Goal: Communication & Community: Answer question/provide support

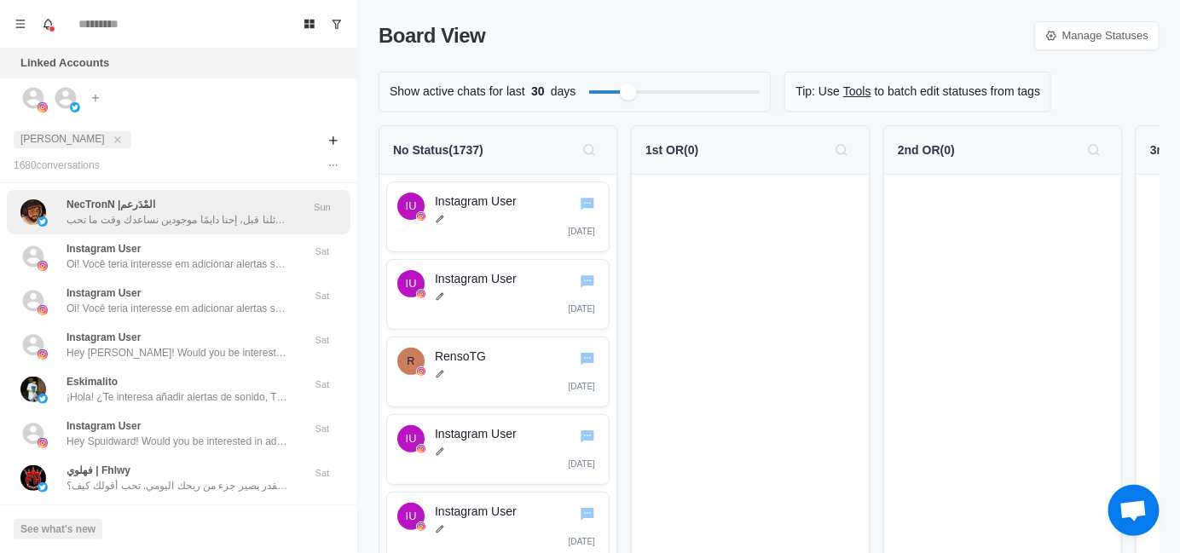
click at [182, 221] on p "سلام، بس حبيت أذكرك آخر مرة لو فاتتك رسائلنا قبل، إحنا دايمًا موجودين نساعدك وق…" at bounding box center [177, 219] width 222 height 15
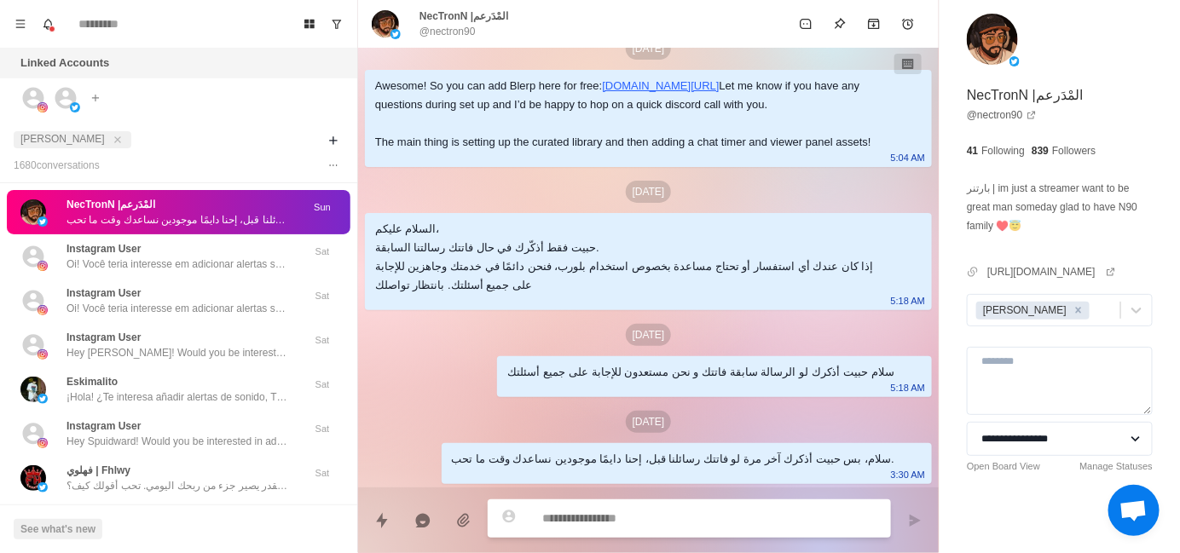
scroll to position [221, 0]
click at [741, 456] on div "سلام، بس حبيت أذكرك آخر مرة لو فاتتك رسائلنا قبل، إحنا دايمًا موجودين نساعدك وق…" at bounding box center [673, 459] width 442 height 19
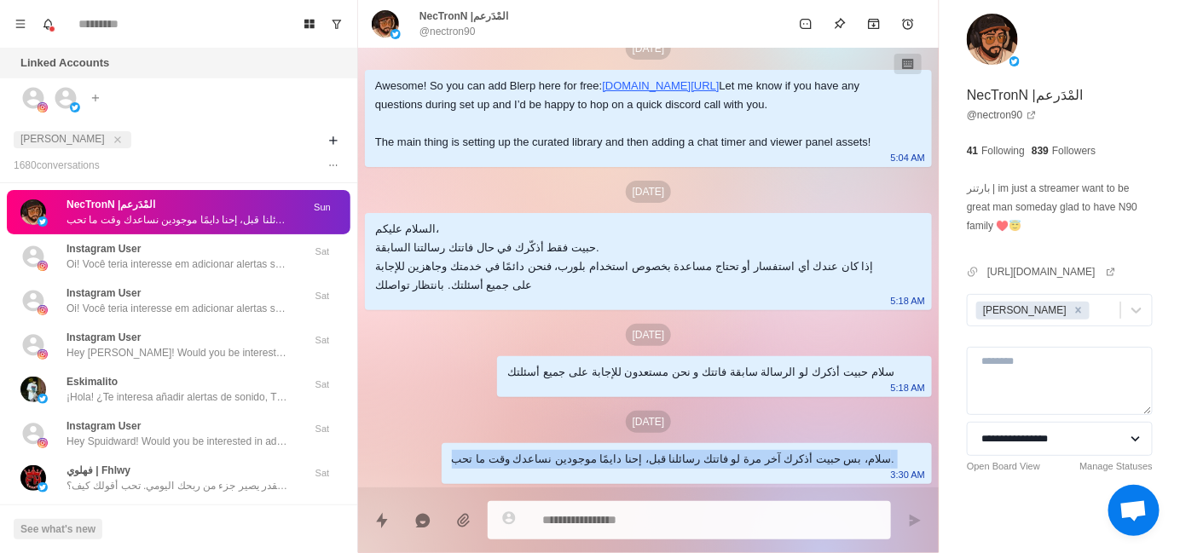
click at [741, 456] on div "سلام، بس حبيت أذكرك آخر مرة لو فاتتك رسائلنا قبل، إحنا دايمًا موجودين نساعدك وق…" at bounding box center [673, 459] width 442 height 19
click at [730, 429] on div at bounding box center [730, 429] width 0 height 0
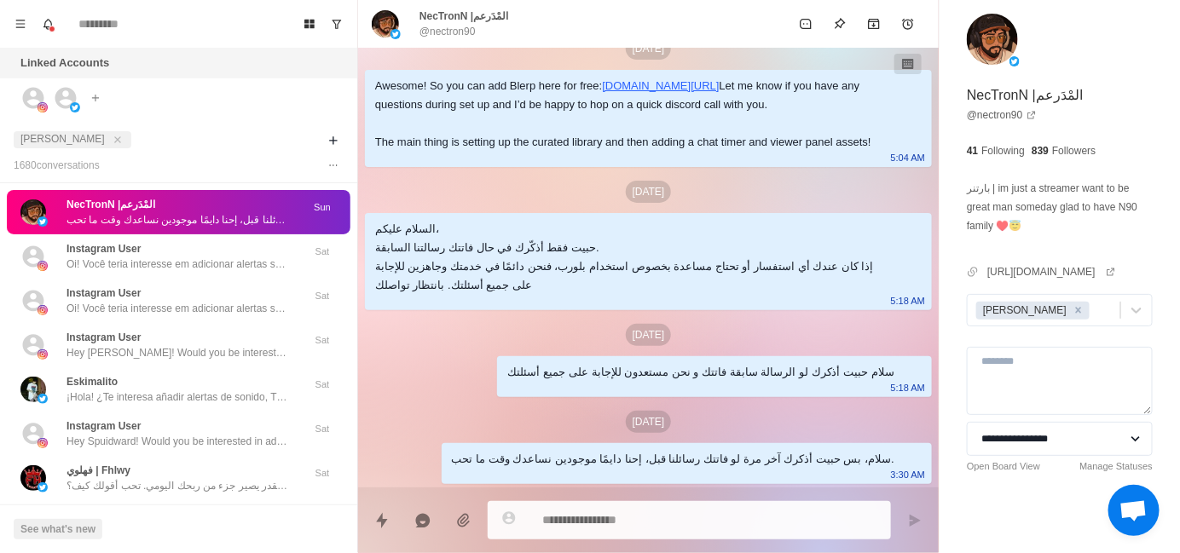
click at [414, 387] on div "[DATE] Hey [PERSON_NAME]! Would you be interested in adding sound alerts, free …" at bounding box center [648, 166] width 580 height 643
click at [1072, 315] on icon "Remove Jayson" at bounding box center [1078, 310] width 12 height 12
click at [1038, 314] on div at bounding box center [1044, 310] width 136 height 19
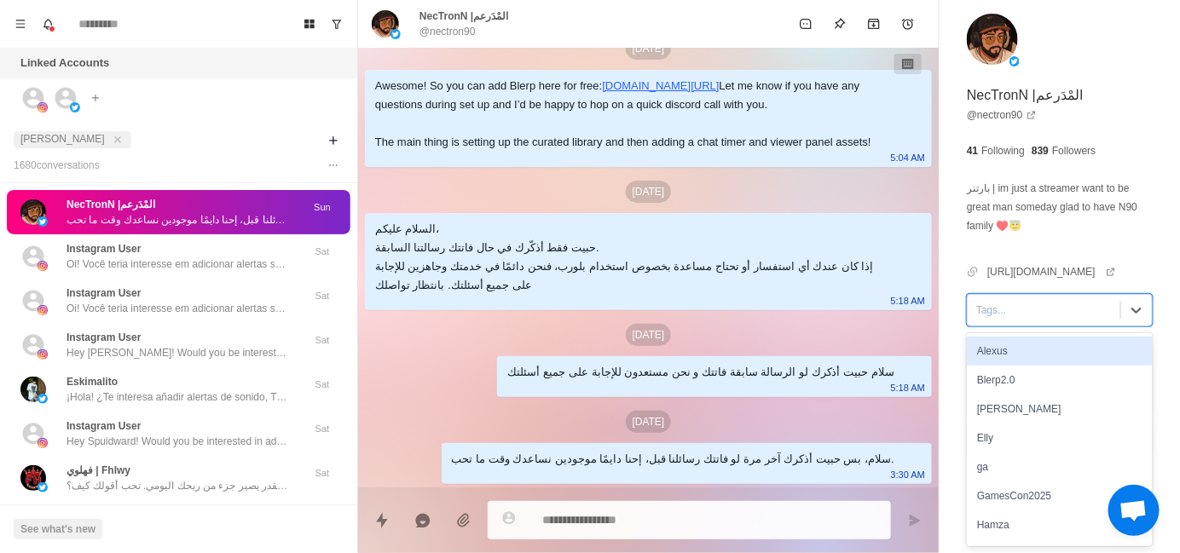
type textarea "*"
type input "***"
click at [975, 340] on div "Hamza" at bounding box center [1059, 351] width 186 height 29
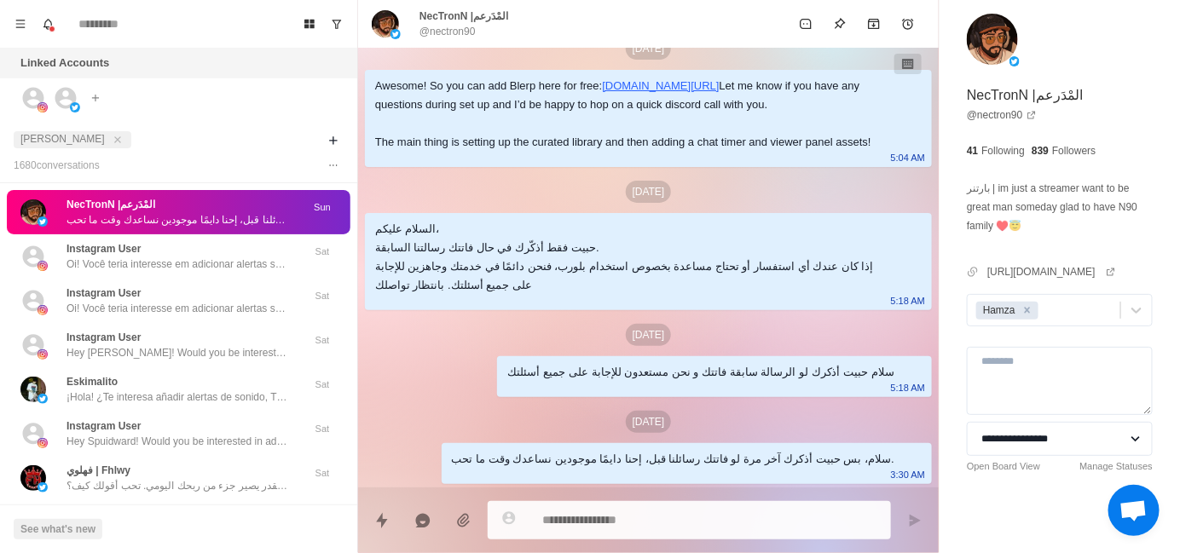
click at [373, 350] on div "[DATE] Hey [PERSON_NAME]! Would you be interested in adding sound alerts, free …" at bounding box center [648, 166] width 580 height 643
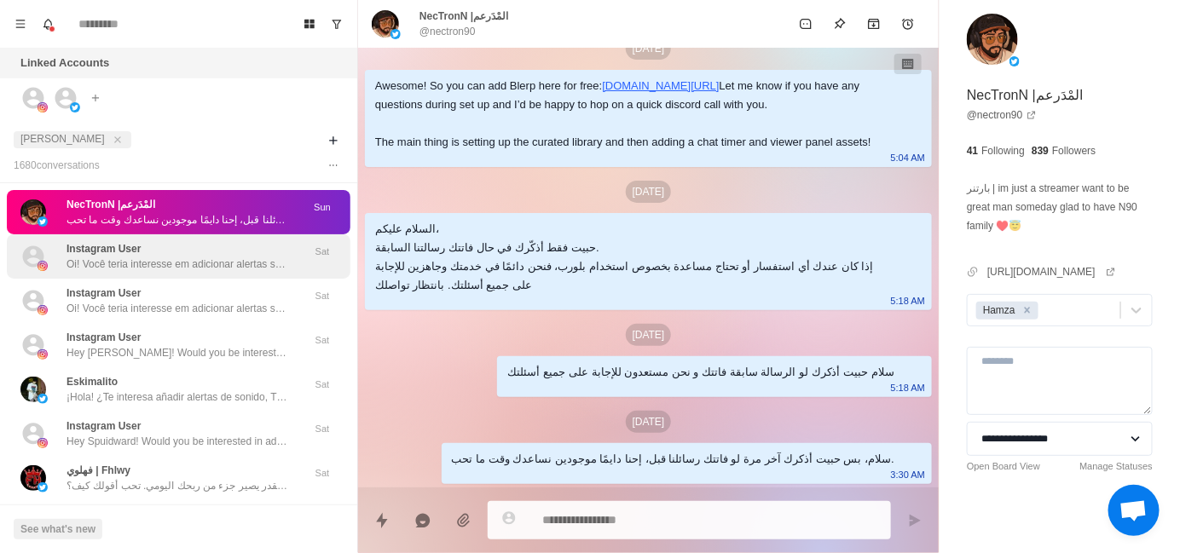
click at [237, 243] on div "Instagram User Oi! Você teria interesse em adicionar alertas sonoros, TTS com I…" at bounding box center [177, 256] width 222 height 31
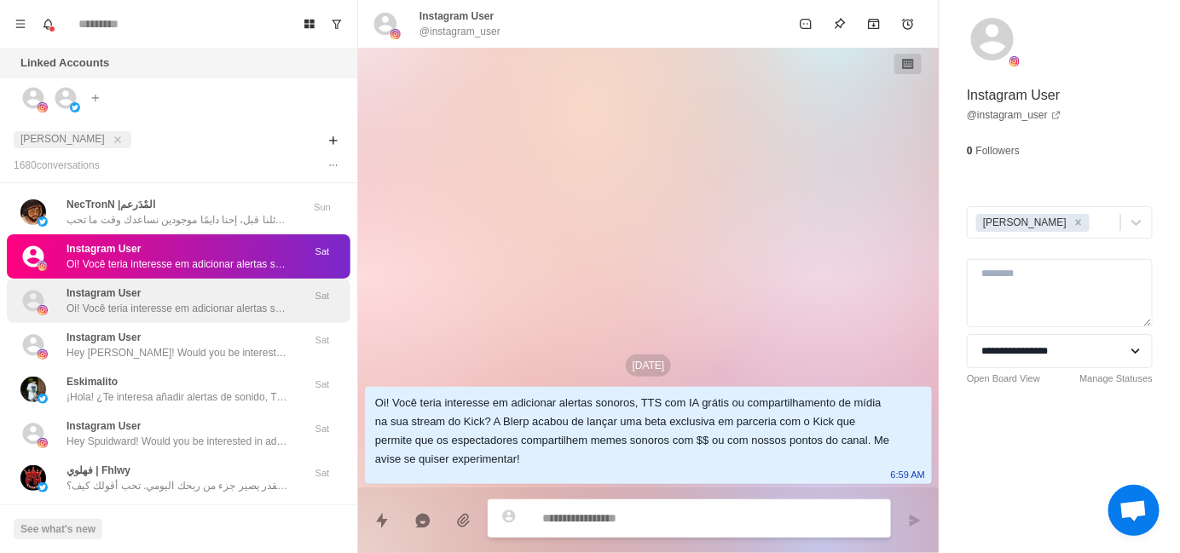
click at [206, 307] on p "Oi! Você teria interesse em adicionar alertas sonoros, TTS com IA grátis ou com…" at bounding box center [177, 308] width 222 height 15
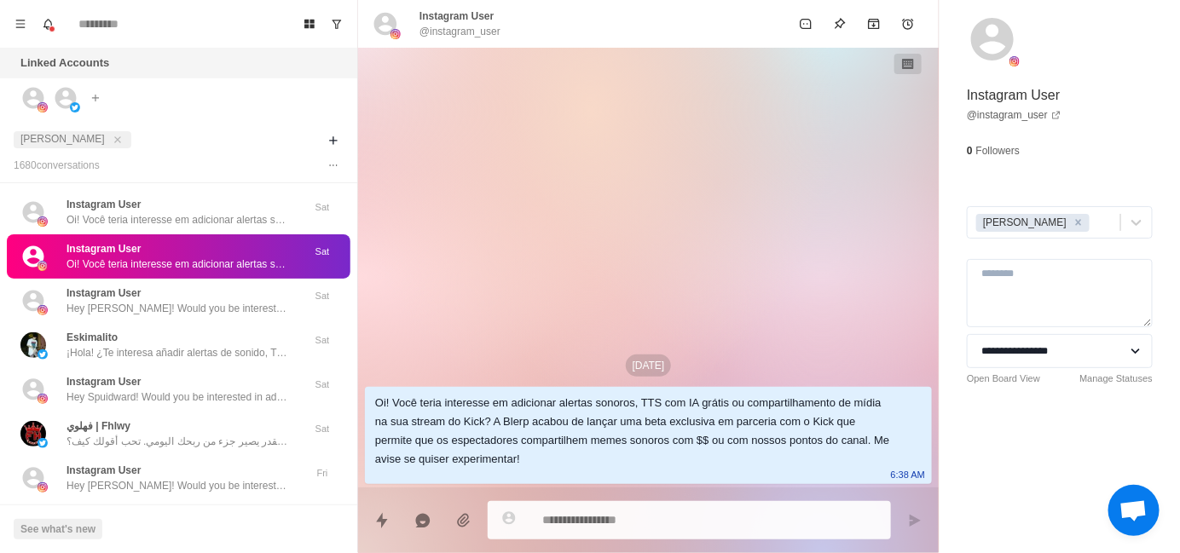
type textarea "*"
